Goal: Task Accomplishment & Management: Complete application form

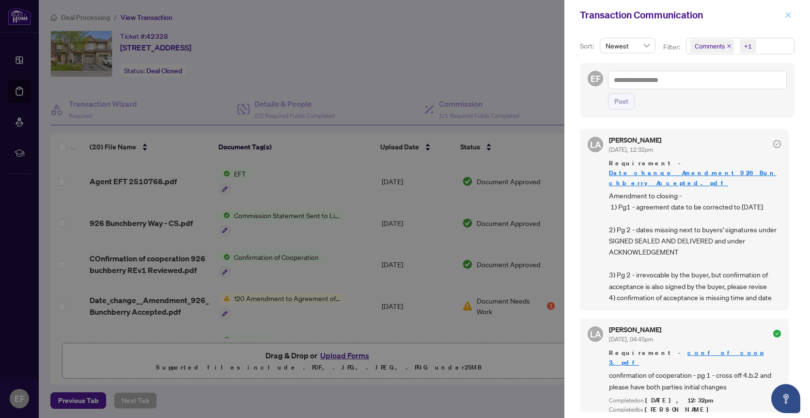
click at [786, 13] on icon "close" at bounding box center [788, 15] width 7 height 7
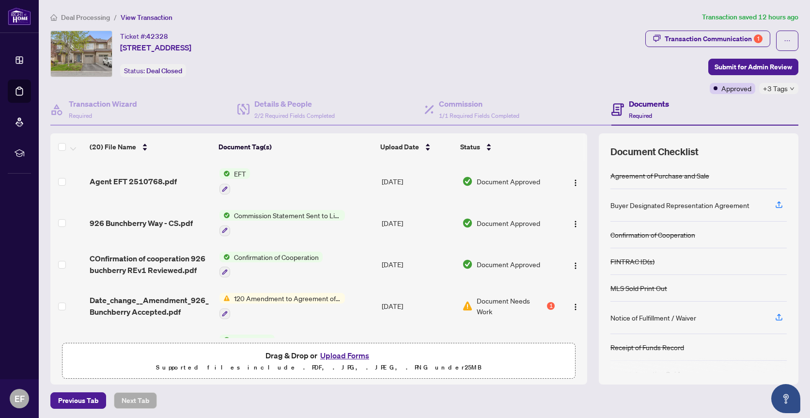
scroll to position [64, 0]
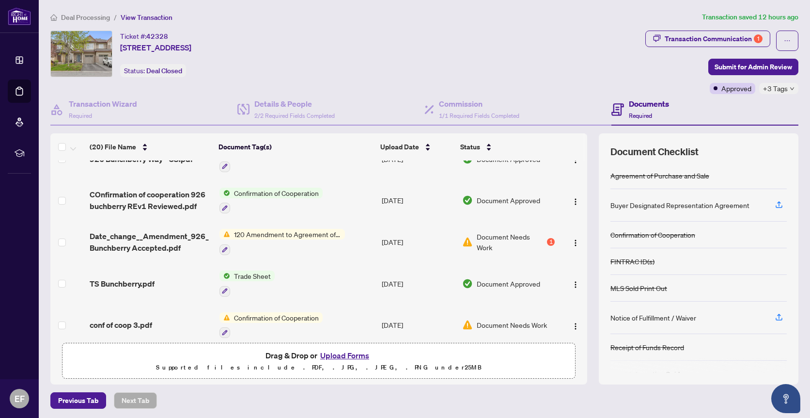
click at [283, 233] on span "120 Amendment to Agreement of Purchase and Sale" at bounding box center [287, 234] width 115 height 11
click at [294, 282] on span "120 Amendment to Agreement of Purchase and Sale" at bounding box center [284, 284] width 144 height 21
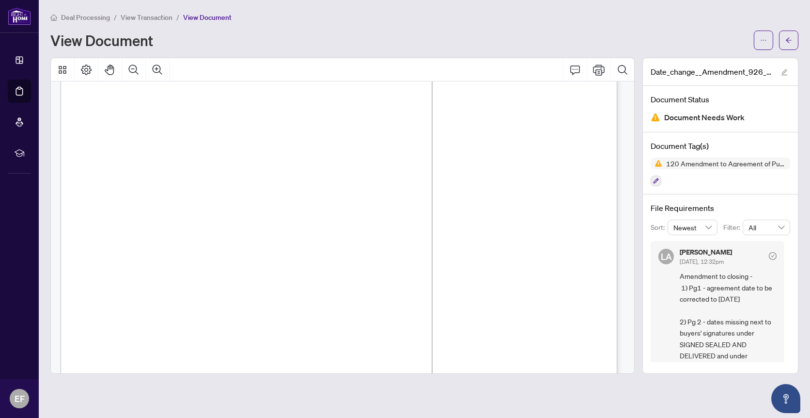
scroll to position [44, 0]
click at [600, 69] on icon "Print" at bounding box center [599, 69] width 12 height 11
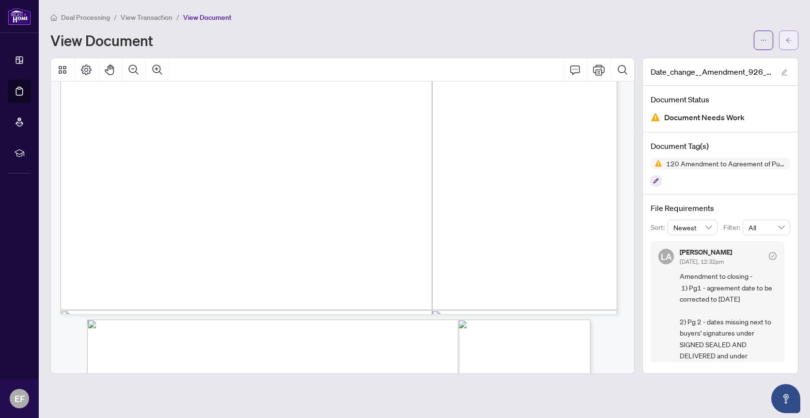
click at [789, 34] on span "button" at bounding box center [788, 40] width 7 height 16
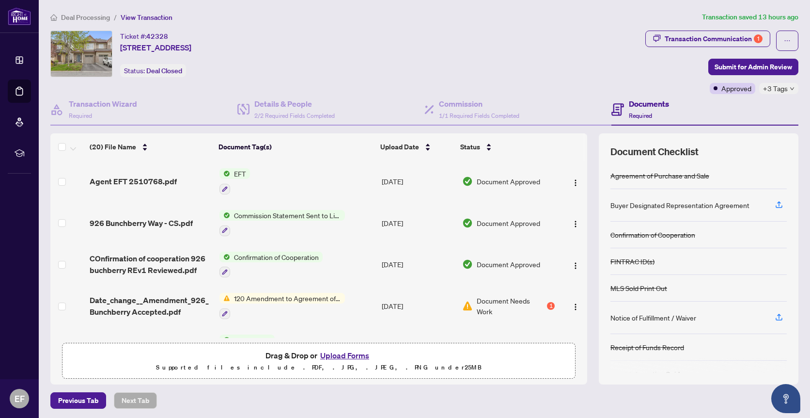
click at [344, 355] on button "Upload Forms" at bounding box center [344, 355] width 55 height 13
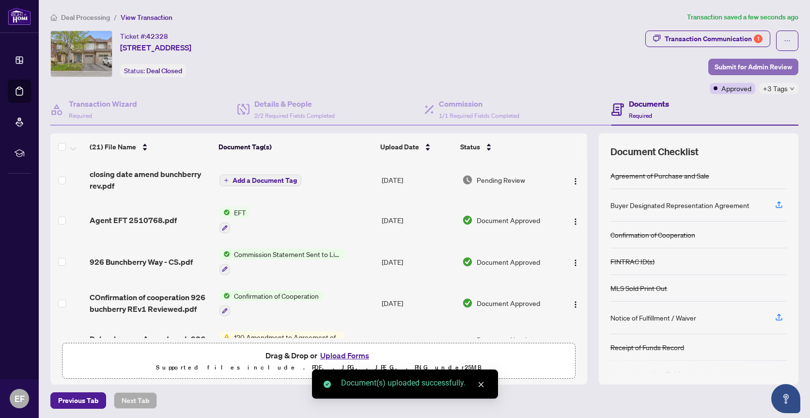
click at [751, 63] on span "Submit for Admin Review" at bounding box center [754, 67] width 78 height 16
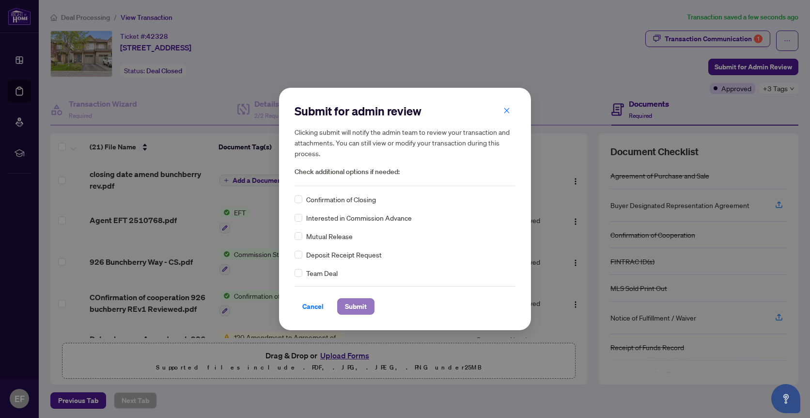
click at [355, 307] on span "Submit" at bounding box center [356, 306] width 22 height 16
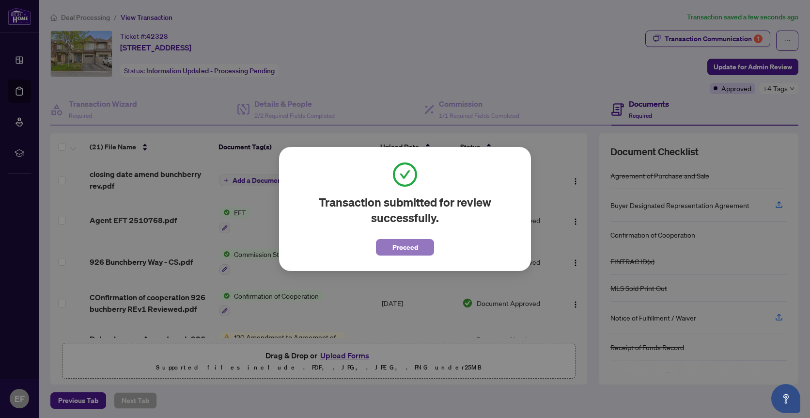
click at [412, 247] on span "Proceed" at bounding box center [405, 247] width 26 height 16
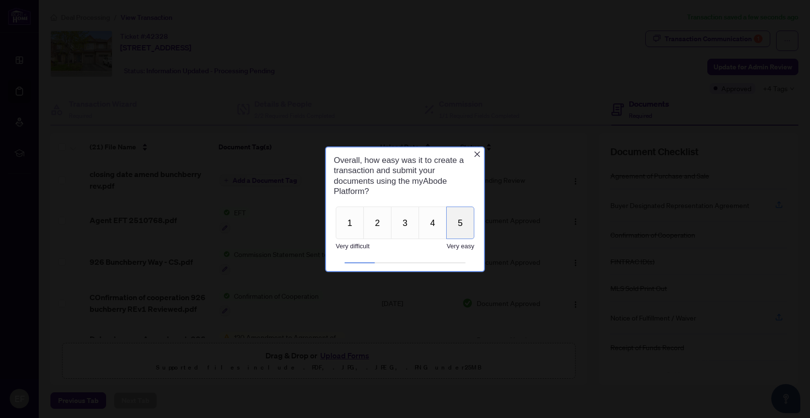
click at [462, 228] on button "5" at bounding box center [460, 222] width 28 height 32
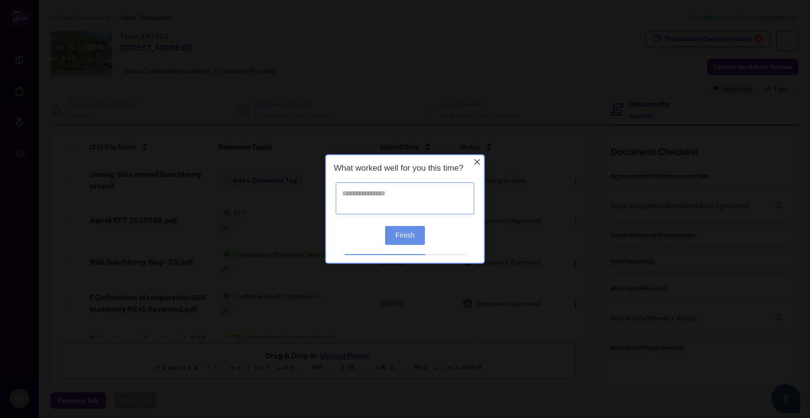
click at [358, 192] on textarea at bounding box center [405, 198] width 139 height 32
type textarea "*******"
click at [408, 232] on button "Finish" at bounding box center [405, 234] width 40 height 19
